Goal: Task Accomplishment & Management: Complete application form

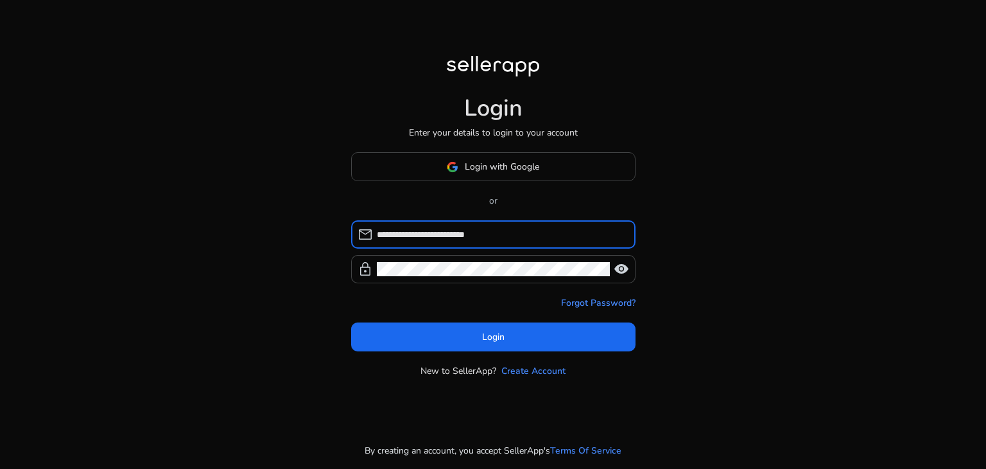
type input "**********"
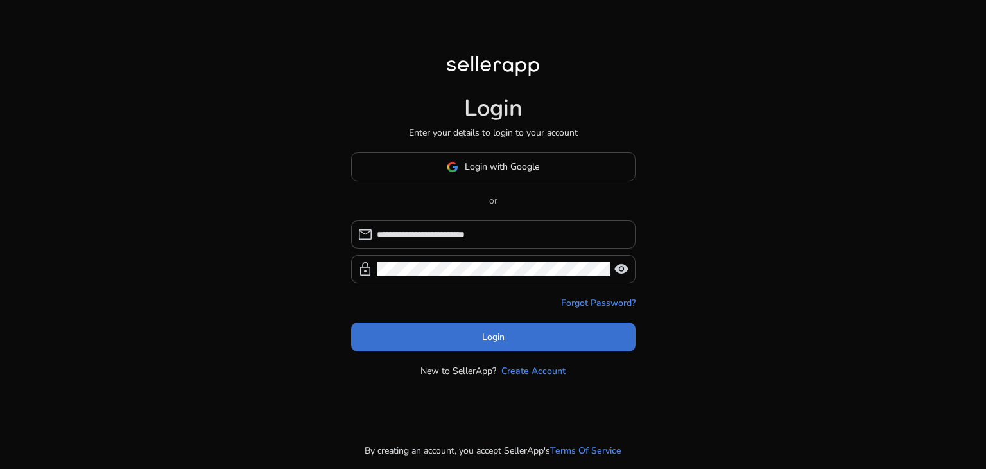
click at [509, 331] on span at bounding box center [493, 337] width 284 height 31
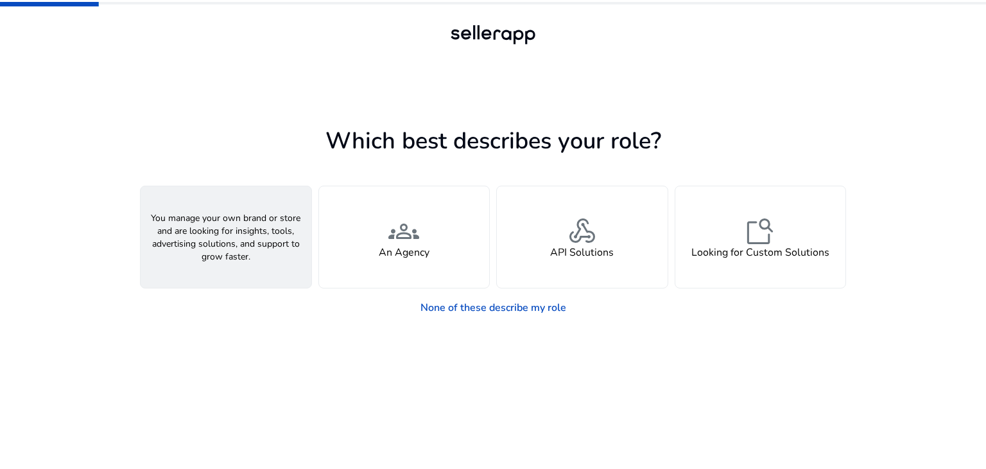
click at [241, 239] on div "person A Seller" at bounding box center [226, 236] width 171 height 101
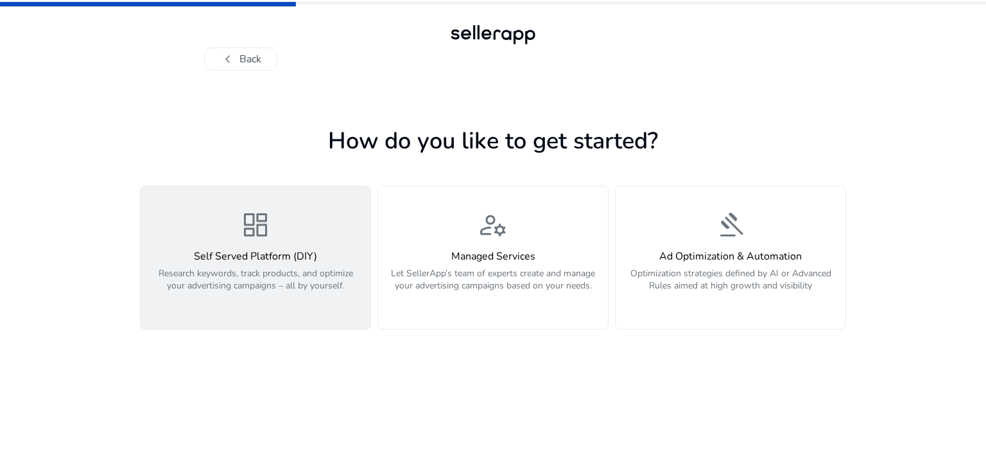
click at [305, 270] on p "Research keywords, track products, and optimize your advertising campaigns – al…" at bounding box center [255, 286] width 214 height 39
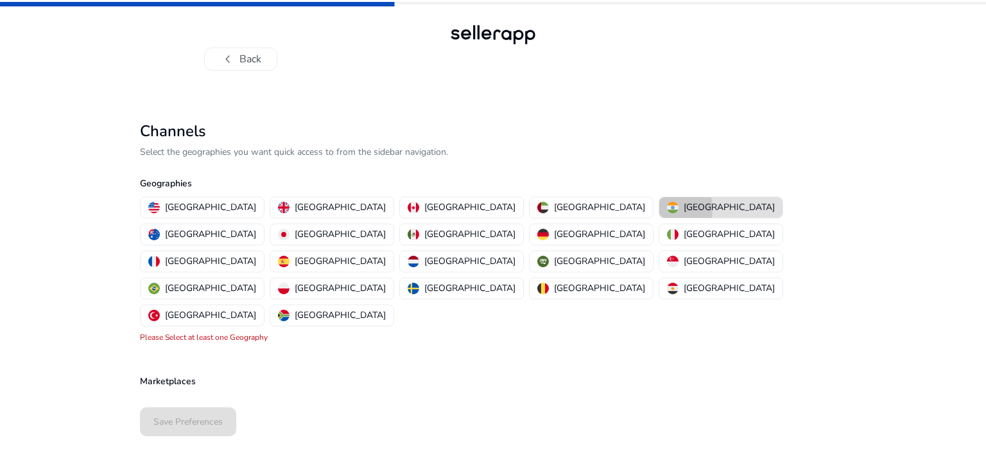
click at [659, 209] on button "[GEOGRAPHIC_DATA]" at bounding box center [720, 207] width 123 height 21
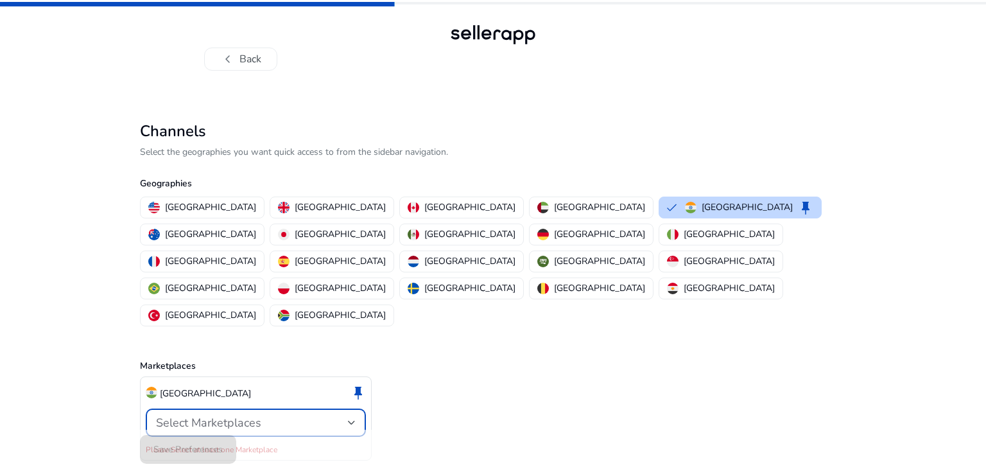
click at [323, 415] on div "Select Marketplaces" at bounding box center [252, 422] width 192 height 14
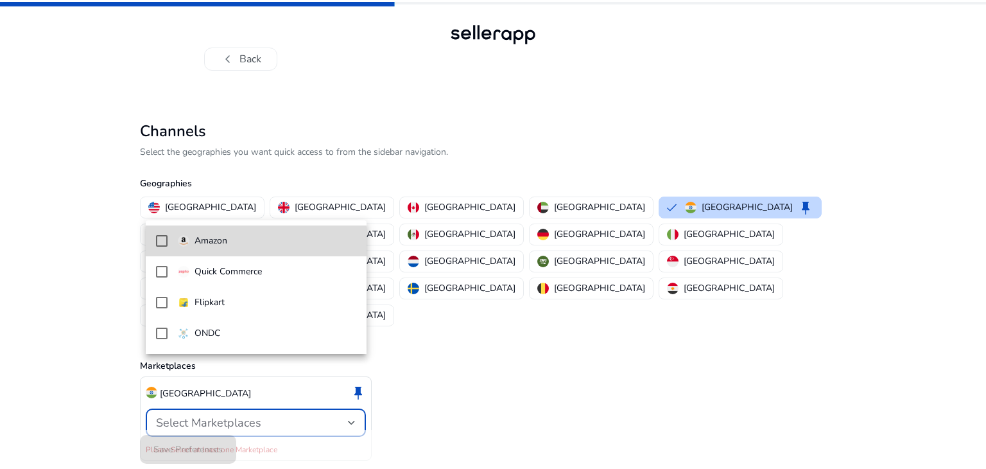
click at [243, 245] on span "Amazon" at bounding box center [267, 241] width 178 height 14
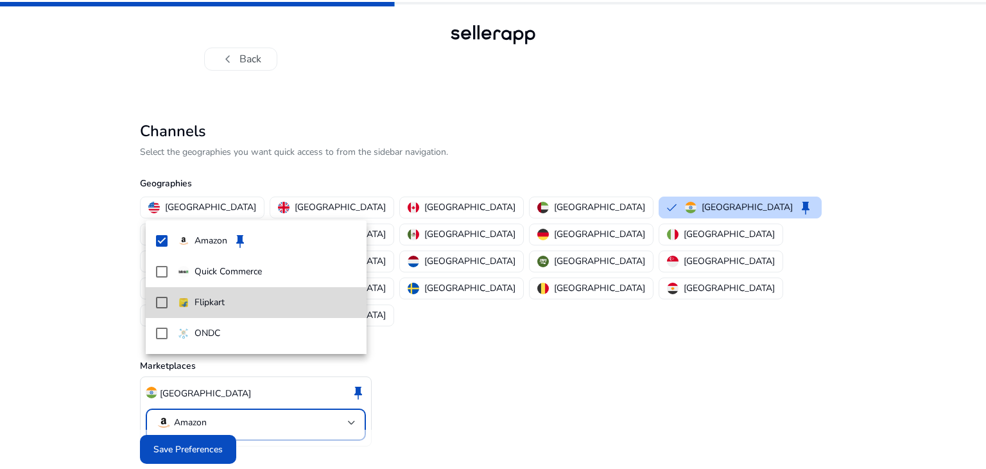
click at [224, 302] on p "Flipkart" at bounding box center [209, 302] width 30 height 14
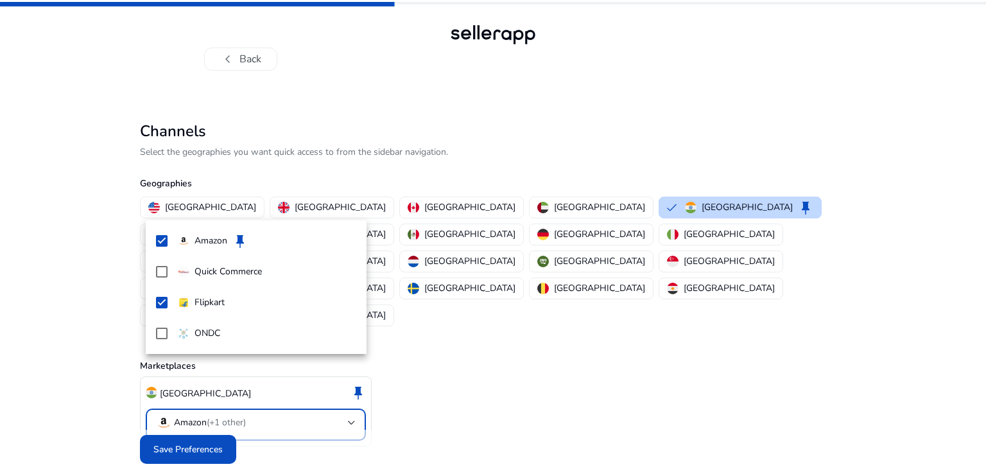
click at [216, 419] on div at bounding box center [493, 234] width 986 height 469
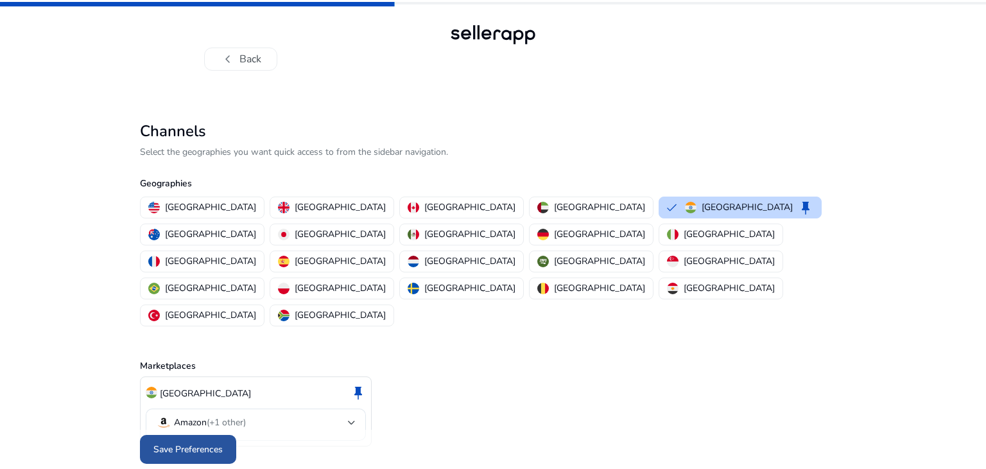
click at [205, 434] on span at bounding box center [188, 449] width 96 height 31
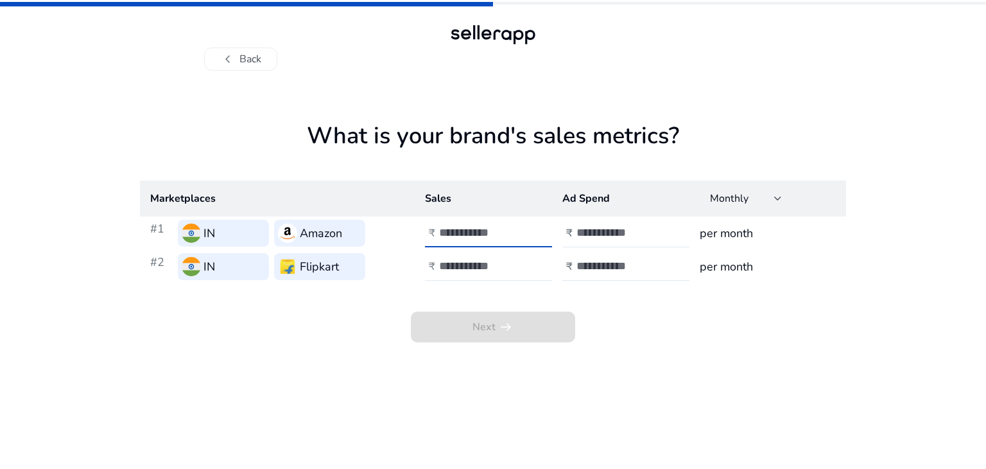
click at [469, 237] on input "number" at bounding box center [482, 232] width 87 height 14
click at [711, 206] on div "Monthly" at bounding box center [746, 198] width 72 height 28
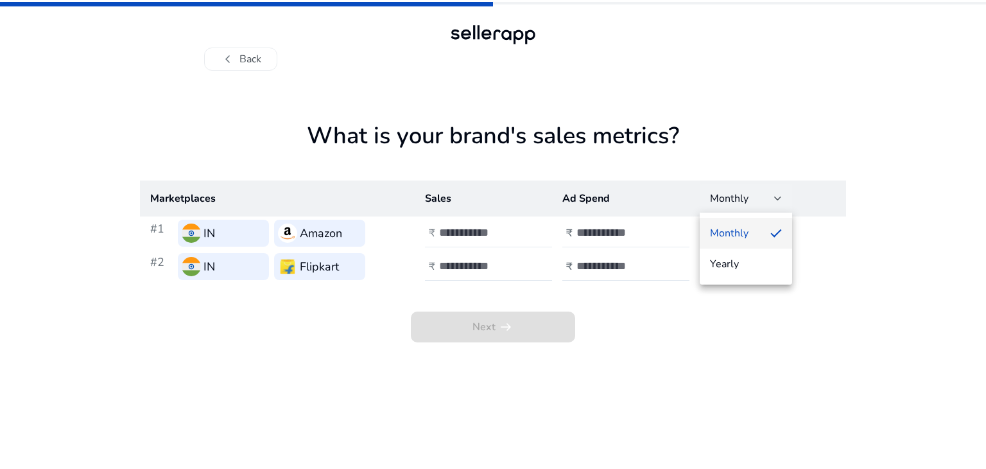
click at [711, 206] on div at bounding box center [493, 234] width 986 height 469
click at [711, 206] on div "Monthly" at bounding box center [746, 198] width 72 height 28
click at [628, 231] on div at bounding box center [493, 234] width 986 height 469
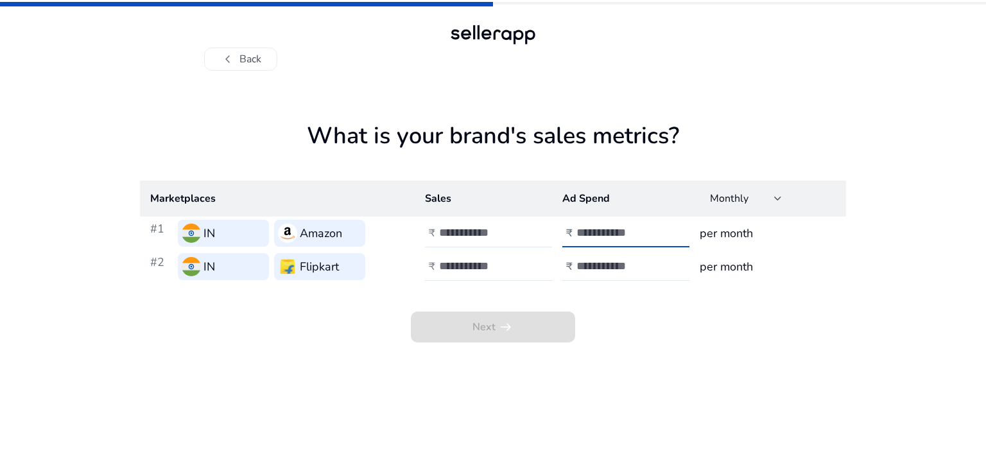
click at [628, 231] on input "number" at bounding box center [619, 232] width 87 height 14
type input "*"
type input "*****"
click at [595, 268] on input "number" at bounding box center [619, 266] width 87 height 14
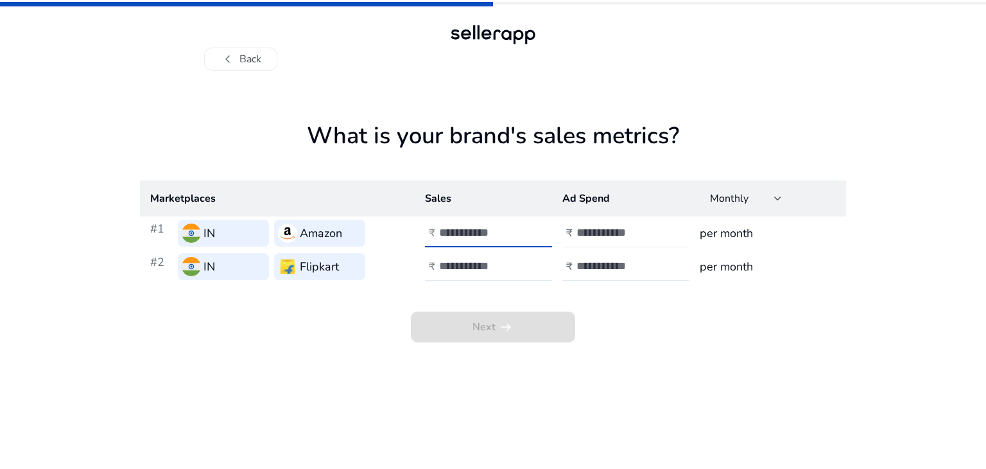
click at [492, 230] on input "number" at bounding box center [482, 232] width 87 height 14
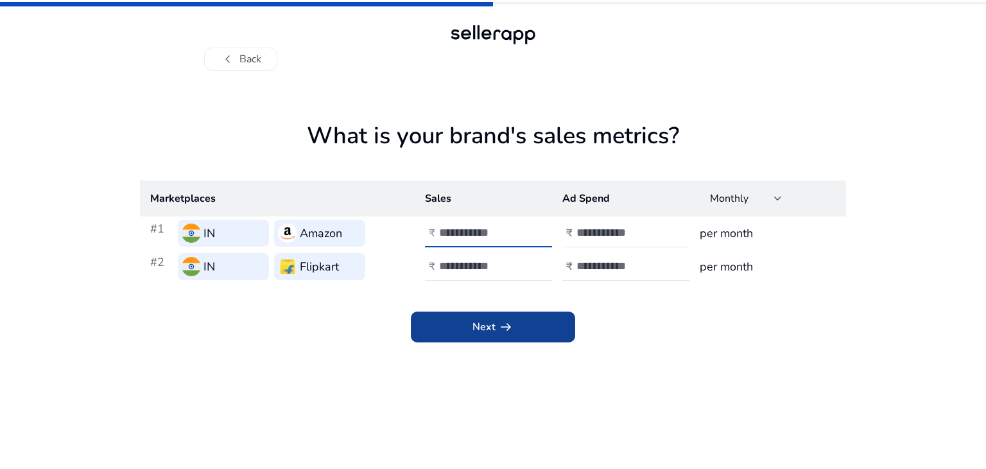
type input "******"
click at [488, 325] on span "Next arrow_right_alt" at bounding box center [492, 326] width 41 height 15
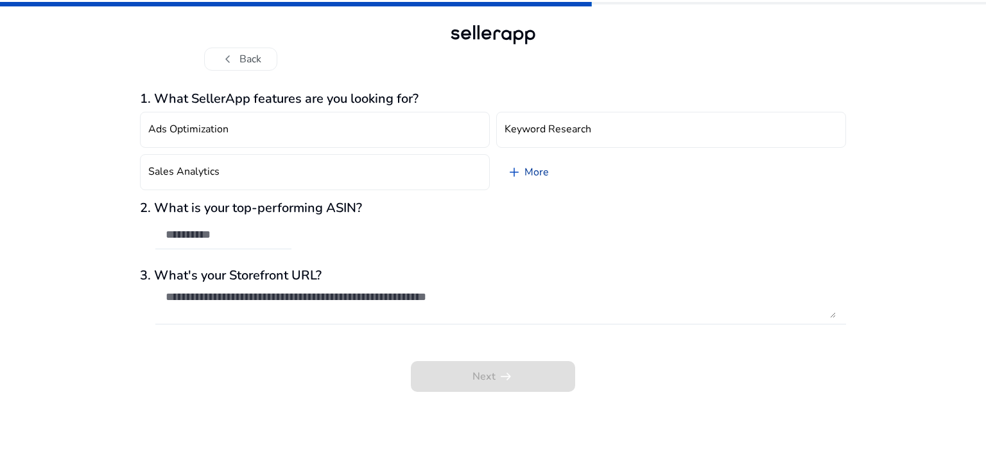
click at [526, 170] on link "add More" at bounding box center [527, 172] width 63 height 36
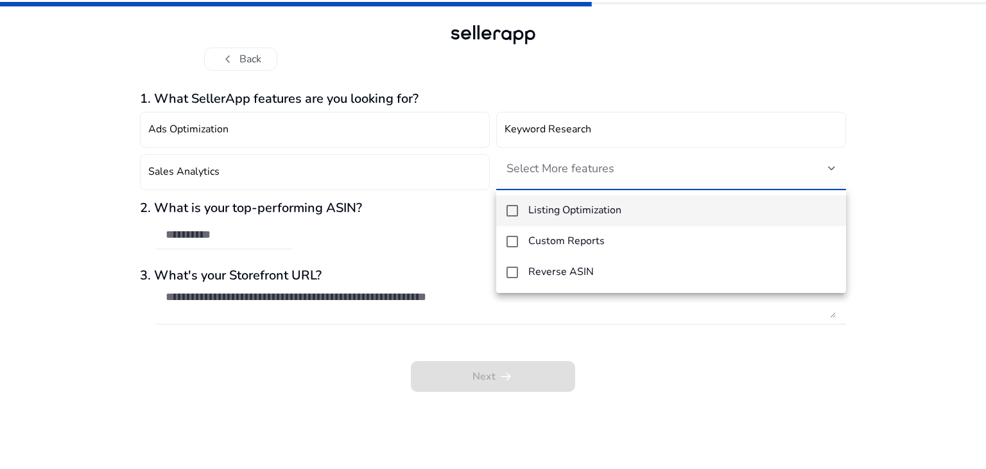
click at [526, 170] on div at bounding box center [493, 234] width 986 height 469
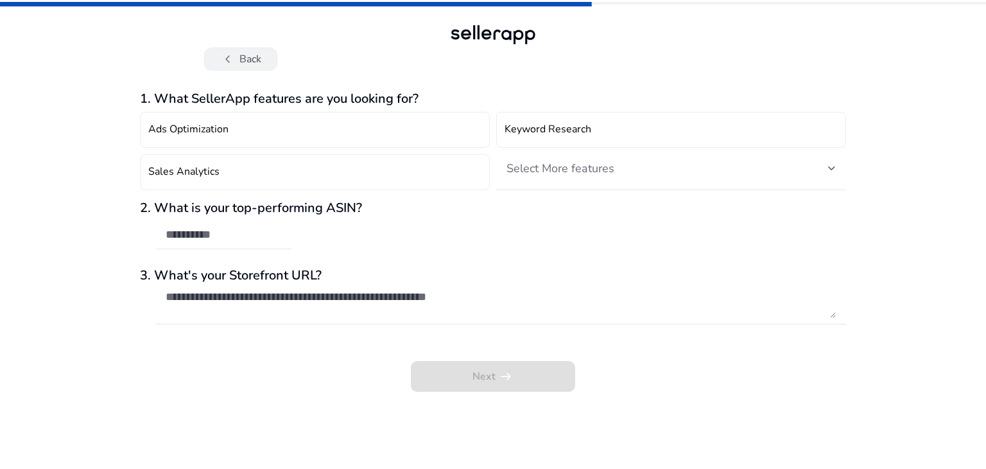
click at [249, 56] on button "chevron_left Back" at bounding box center [240, 58] width 73 height 23
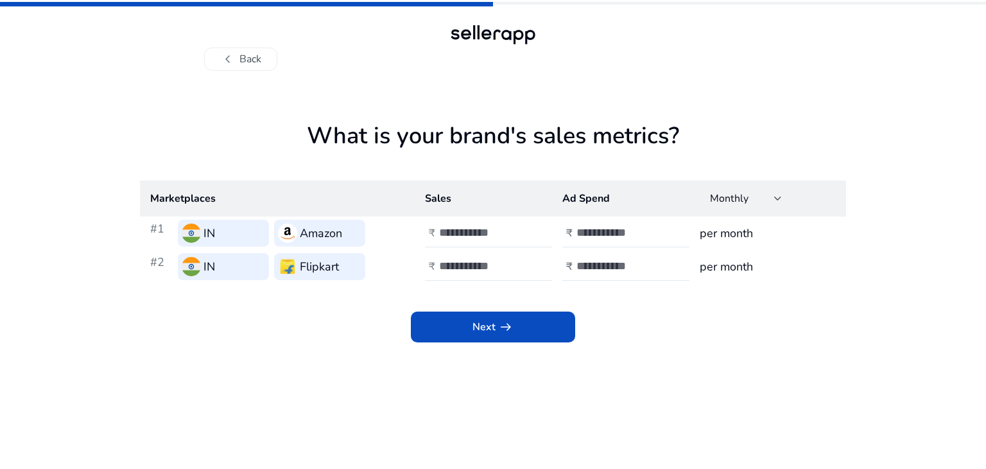
click at [249, 56] on button "chevron_left Back" at bounding box center [240, 58] width 73 height 23
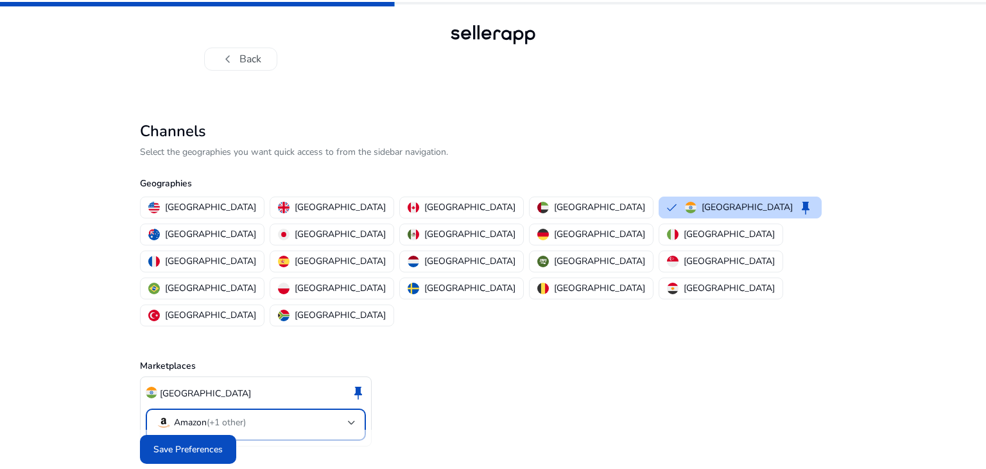
click at [259, 415] on mat-select-trigger "Amazon (+1 other)" at bounding box center [252, 422] width 192 height 15
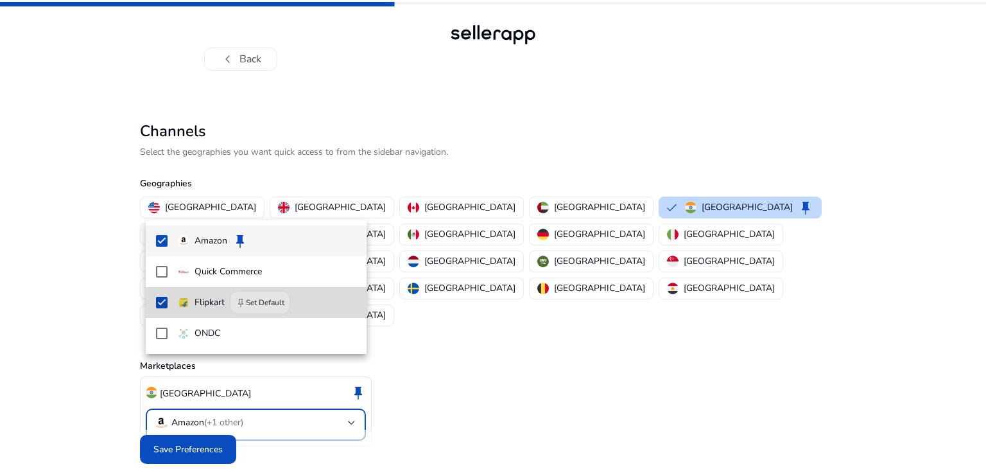
click at [168, 298] on mat-option "Flipkart keep Set Default" at bounding box center [256, 302] width 221 height 31
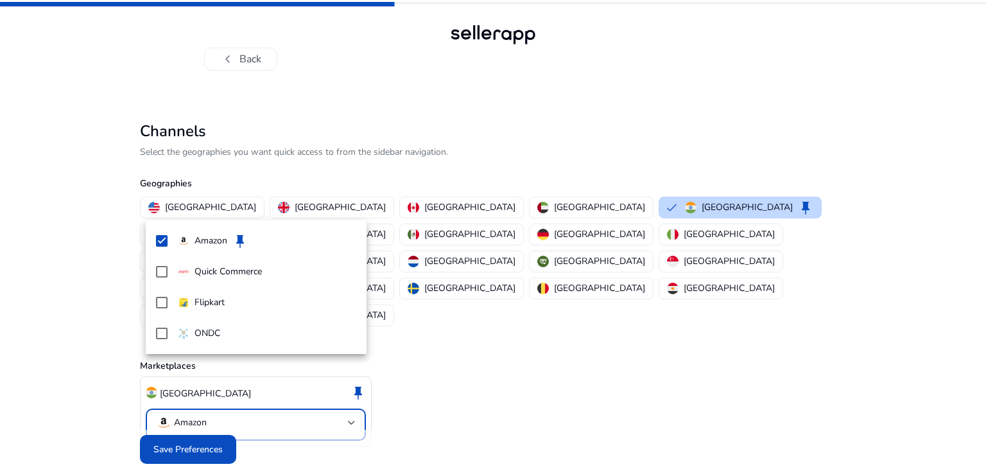
click at [463, 368] on div at bounding box center [493, 234] width 986 height 469
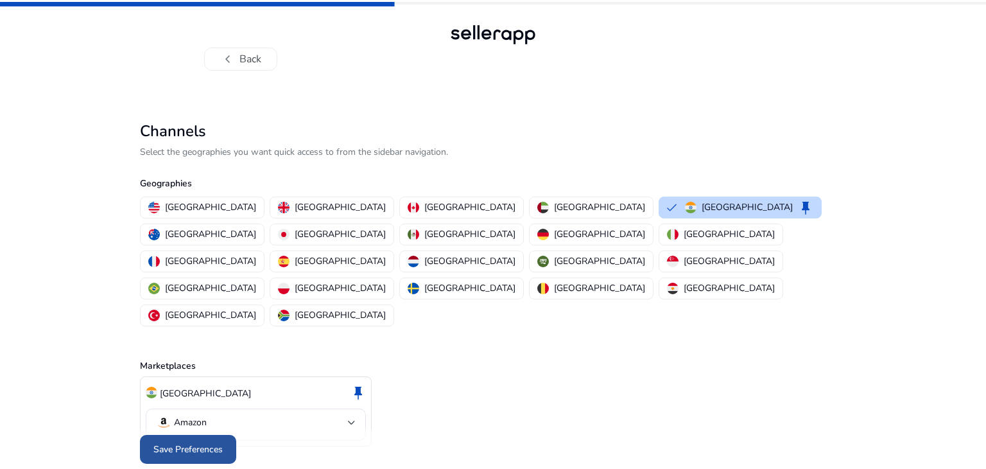
click at [207, 442] on span "Save Preferences" at bounding box center [187, 448] width 69 height 13
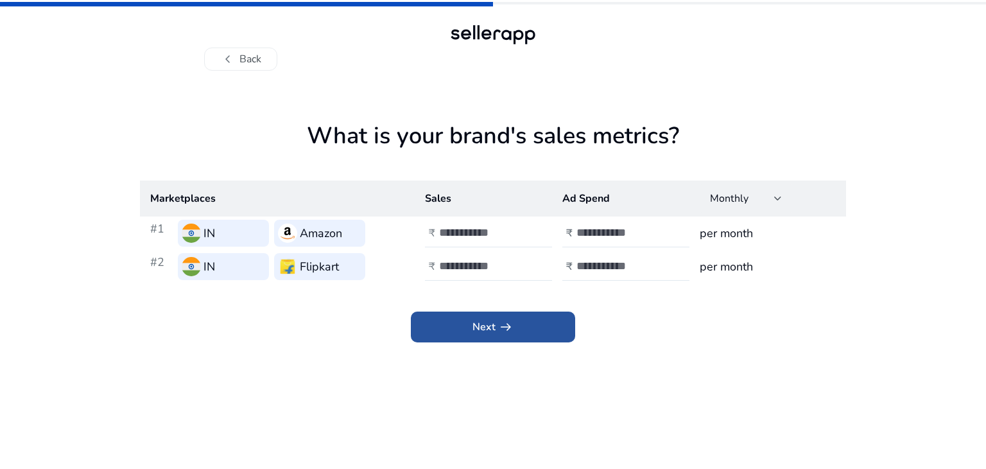
click at [487, 336] on span at bounding box center [493, 326] width 164 height 31
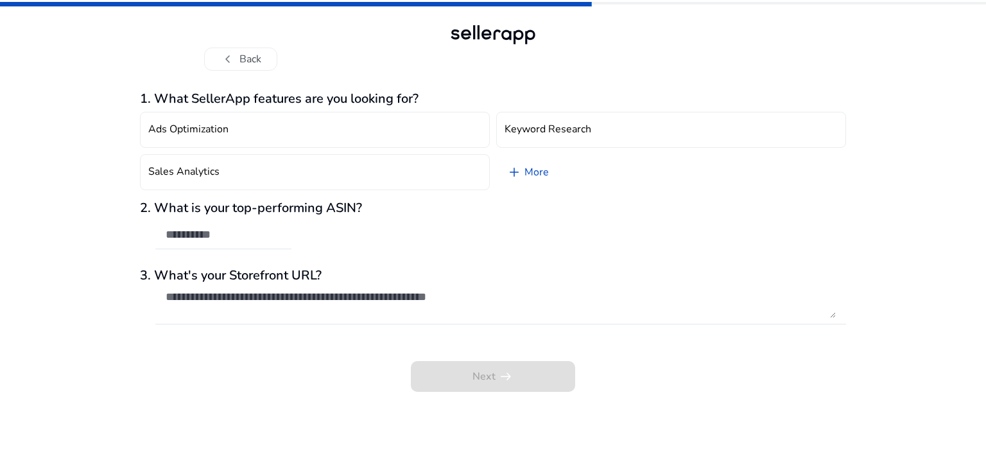
click at [311, 223] on div "2. What is your top-performing ASIN?" at bounding box center [493, 231] width 706 height 62
click at [310, 224] on div "2. What is your top-performing ASIN?" at bounding box center [493, 231] width 706 height 62
click at [309, 226] on div "2. What is your top-performing ASIN?" at bounding box center [493, 231] width 706 height 62
click at [223, 234] on input "text" at bounding box center [224, 234] width 116 height 14
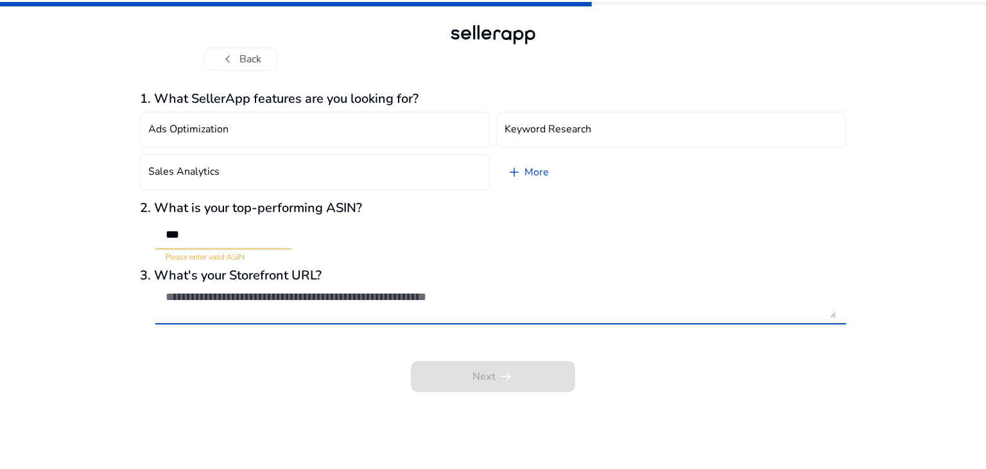
click at [267, 291] on textarea at bounding box center [501, 303] width 670 height 28
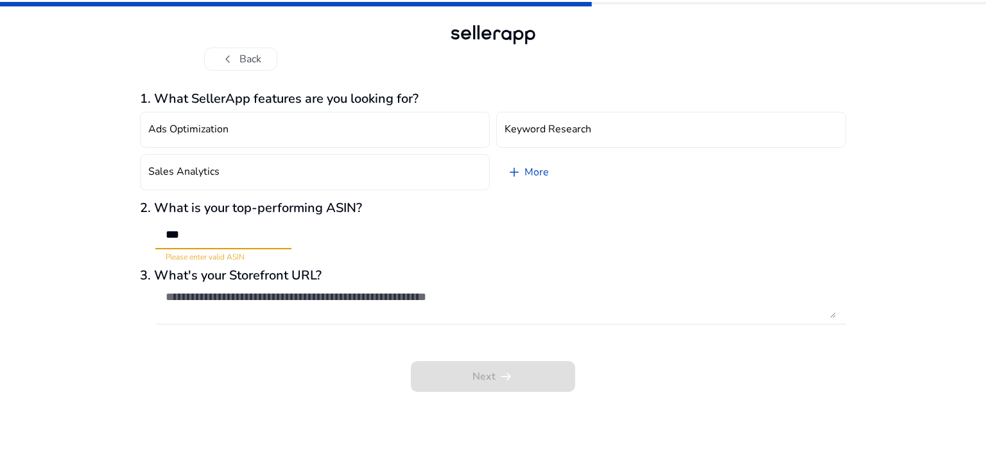
click at [232, 239] on input "***" at bounding box center [224, 234] width 116 height 14
type input "*"
